Goal: Task Accomplishment & Management: Manage account settings

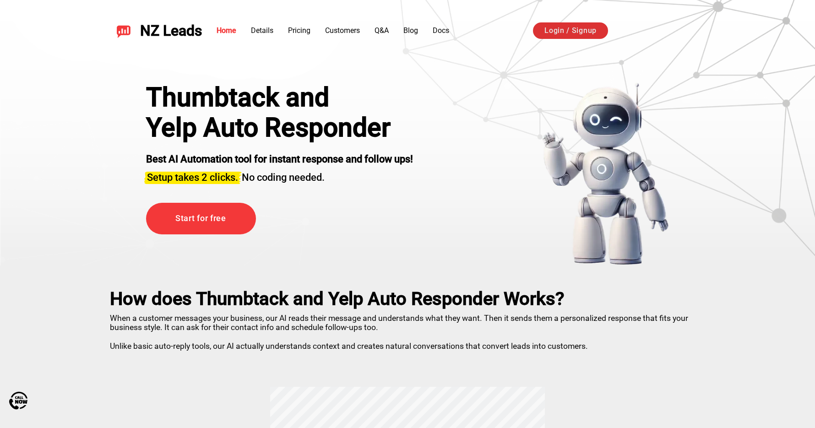
click at [584, 34] on link "Login / Signup" at bounding box center [570, 30] width 75 height 16
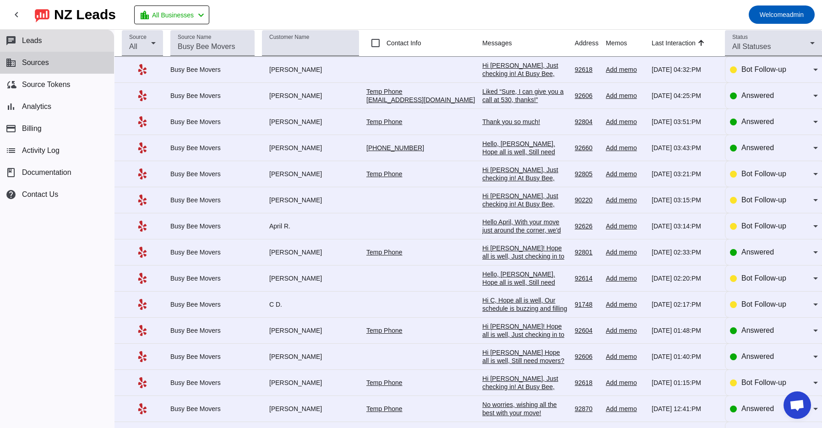
click at [54, 66] on button "business Sources" at bounding box center [57, 63] width 114 height 22
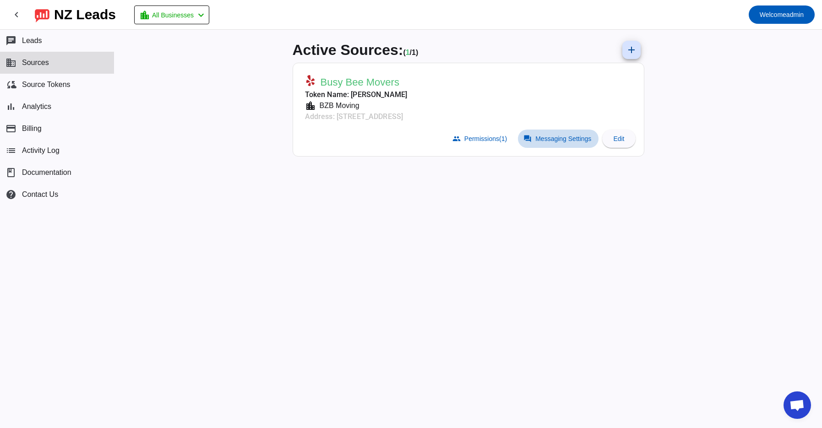
click at [575, 141] on span "Messaging Settings" at bounding box center [563, 138] width 56 height 7
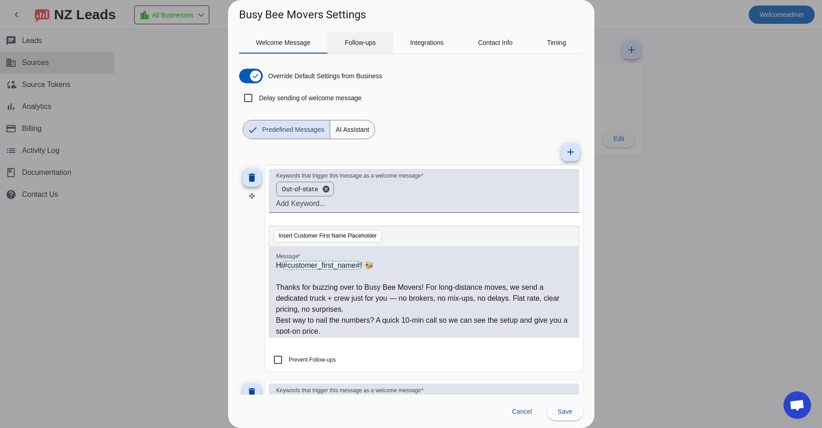
click at [373, 43] on span "Follow-ups" at bounding box center [360, 42] width 31 height 6
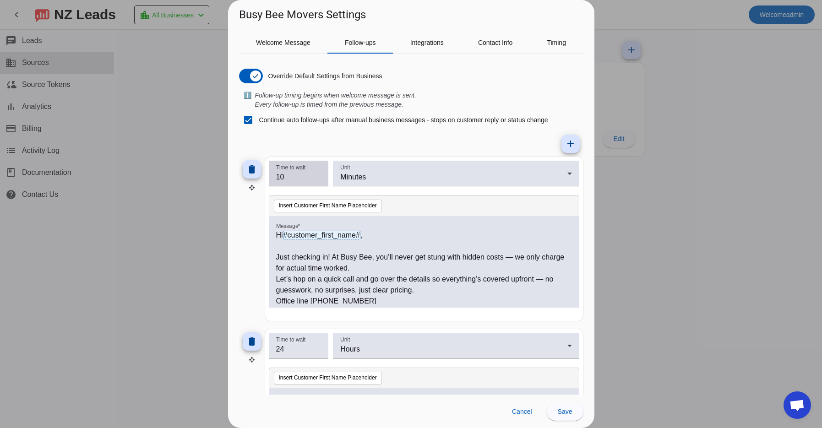
click at [294, 177] on input "10" at bounding box center [298, 177] width 45 height 11
click at [295, 178] on input "10" at bounding box center [298, 177] width 45 height 11
type input "30"
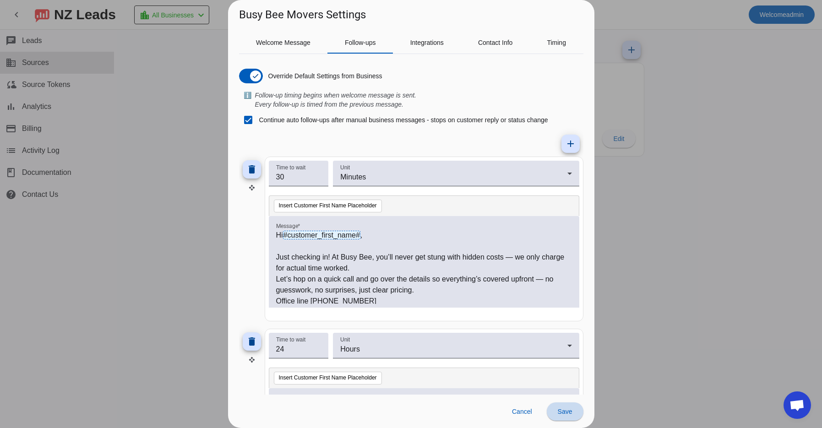
click at [568, 417] on span at bounding box center [565, 412] width 37 height 22
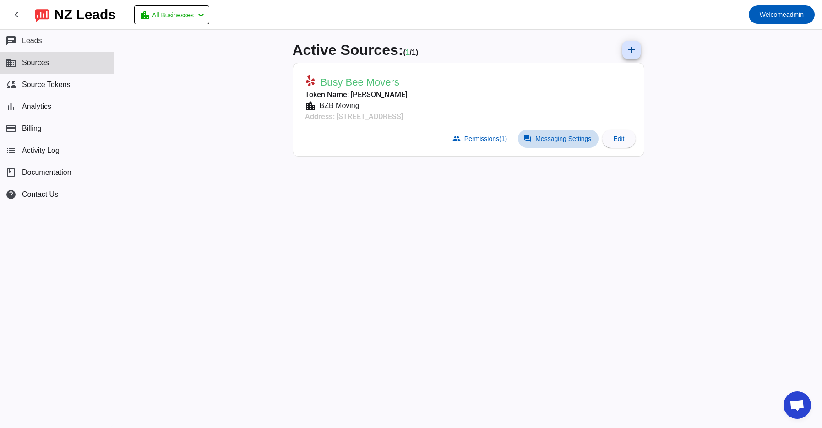
click at [556, 141] on span "Messaging Settings" at bounding box center [563, 138] width 56 height 7
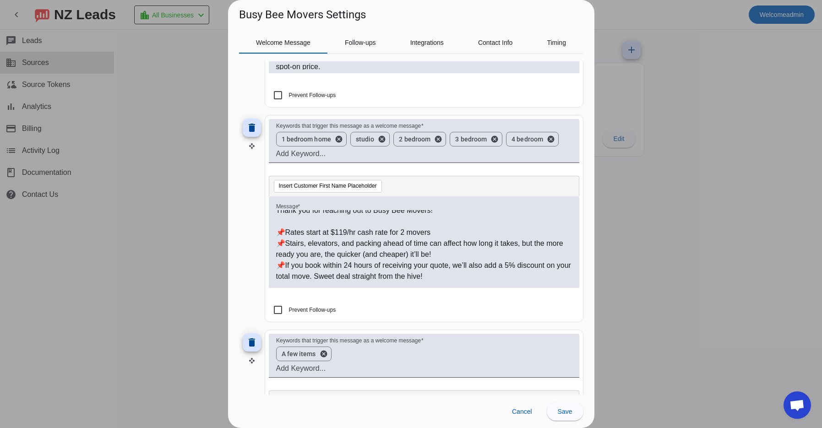
scroll to position [69, 0]
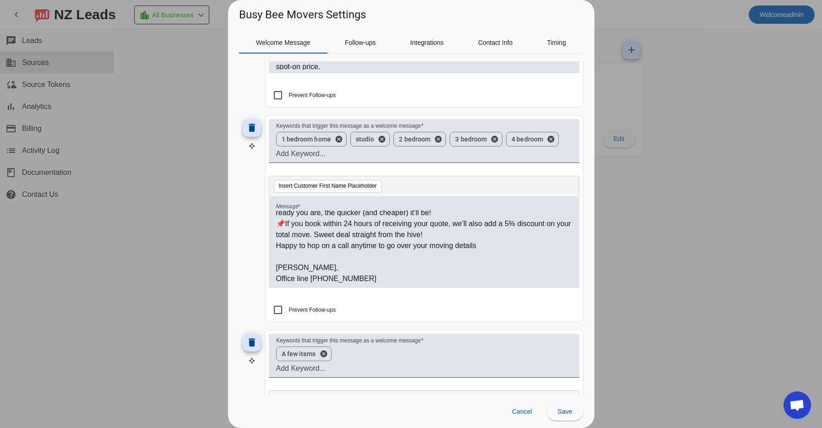
click at [698, 202] on div at bounding box center [411, 214] width 822 height 428
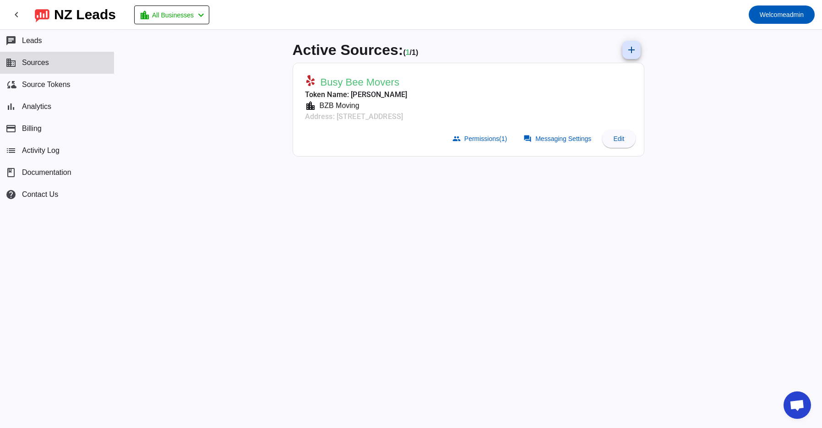
click at [61, 61] on button "business Sources" at bounding box center [57, 63] width 114 height 22
click at [554, 143] on span at bounding box center [558, 139] width 81 height 18
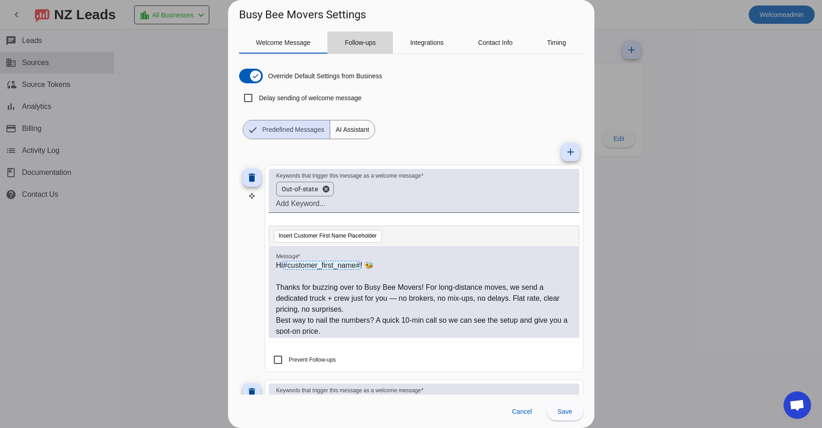
click at [361, 41] on span "Follow-ups" at bounding box center [360, 42] width 31 height 6
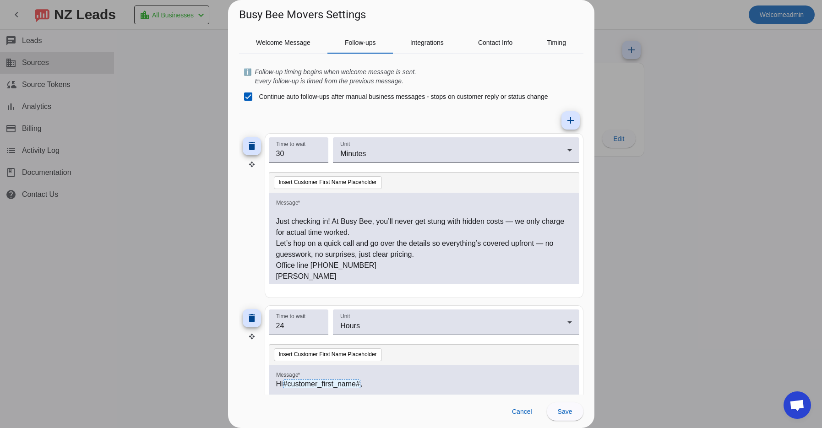
scroll to position [14, 0]
click at [677, 122] on div at bounding box center [411, 214] width 822 height 428
